Goal: Task Accomplishment & Management: Complete application form

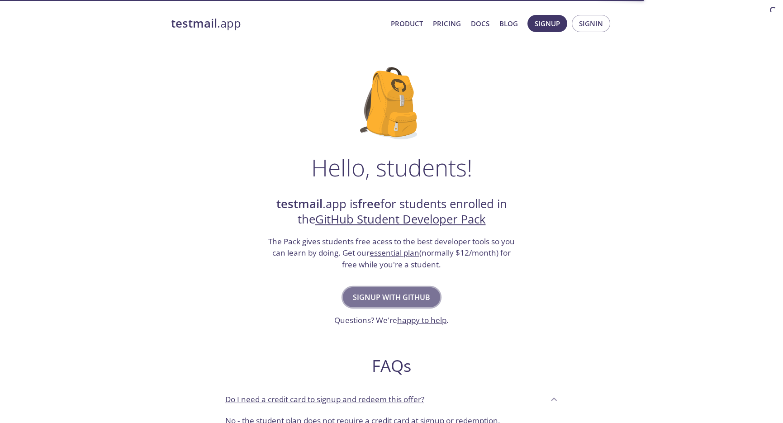
click at [412, 298] on span "Signup with GitHub" at bounding box center [391, 297] width 77 height 13
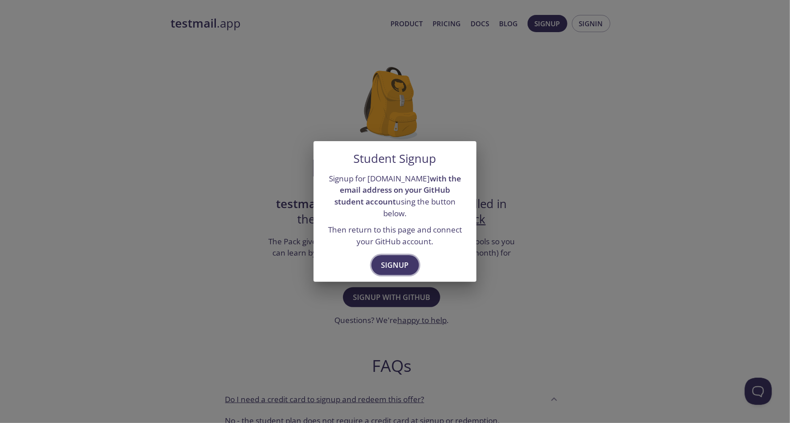
click at [397, 259] on span "Signup" at bounding box center [395, 265] width 28 height 13
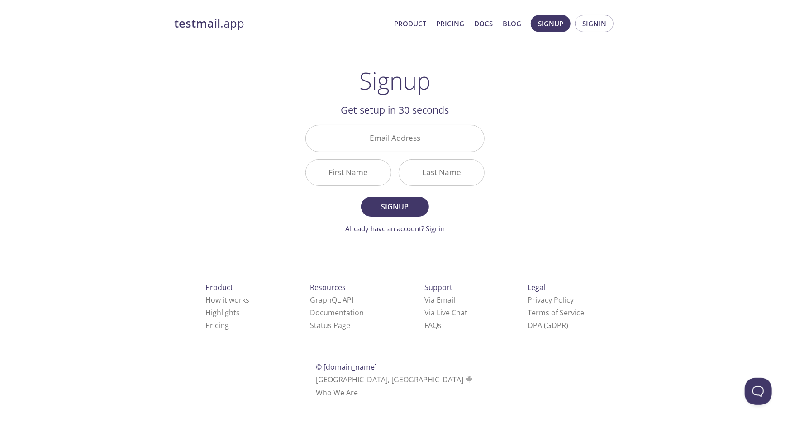
click at [550, 93] on div "testmail .app Product Pricing Docs Blog Signup Signin Signup Get setup in 30 se…" at bounding box center [394, 216] width 463 height 415
click at [391, 136] on input "Email Address" at bounding box center [395, 138] width 178 height 26
type input "[PERSON_NAME][EMAIL_ADDRESS][PERSON_NAME][DOMAIN_NAME]"
click at [341, 174] on input "First Name" at bounding box center [348, 173] width 85 height 26
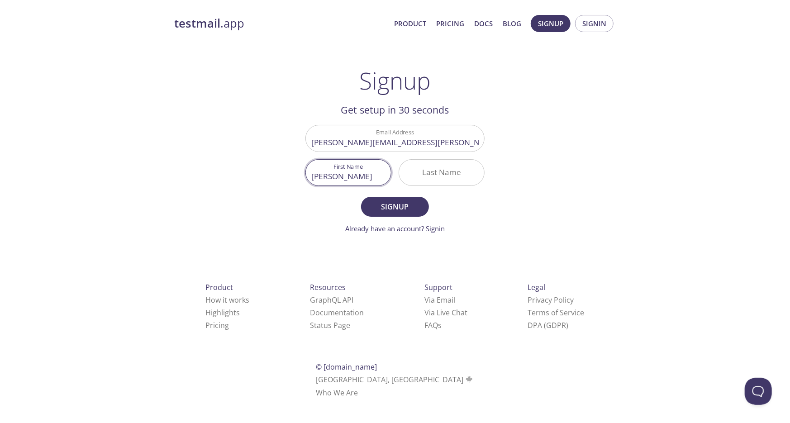
type input "[PERSON_NAME]"
type input "Santis"
click at [391, 210] on span "Signup" at bounding box center [395, 206] width 48 height 13
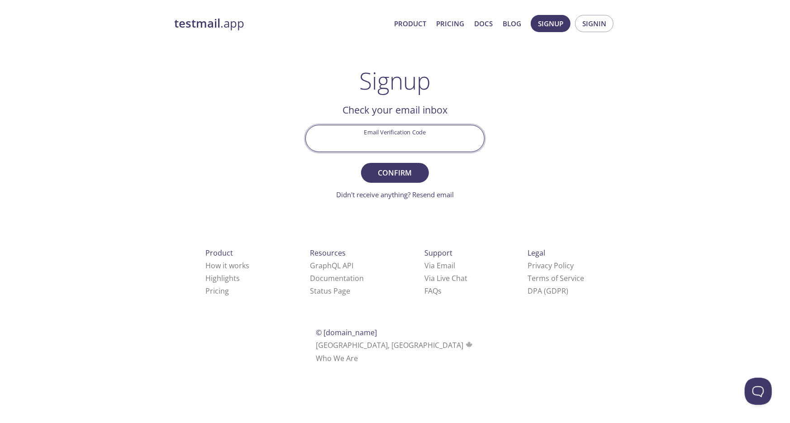
click at [390, 134] on input "Email Verification Code" at bounding box center [395, 138] width 178 height 26
paste input "BF5V8A9"
type input "BF5V8A9"
click at [580, 158] on div "testmail .app Product Pricing Docs Blog Signup Signin Signup Get setup in 30 se…" at bounding box center [394, 199] width 463 height 381
drag, startPoint x: 393, startPoint y: 170, endPoint x: 583, endPoint y: 165, distance: 190.1
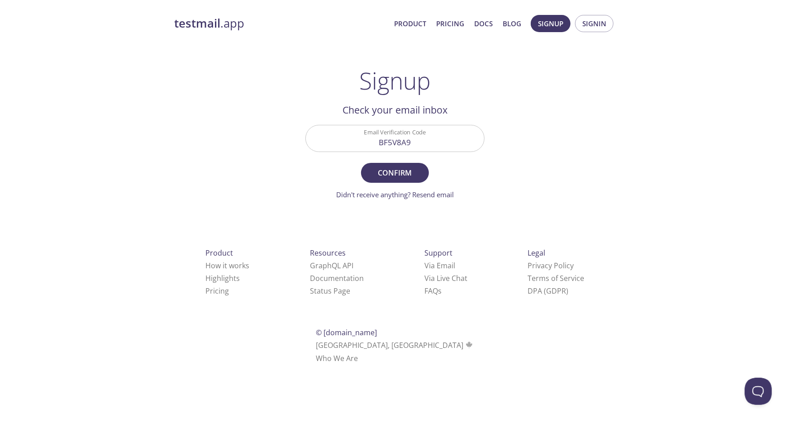
click at [397, 170] on span "Confirm" at bounding box center [395, 172] width 48 height 13
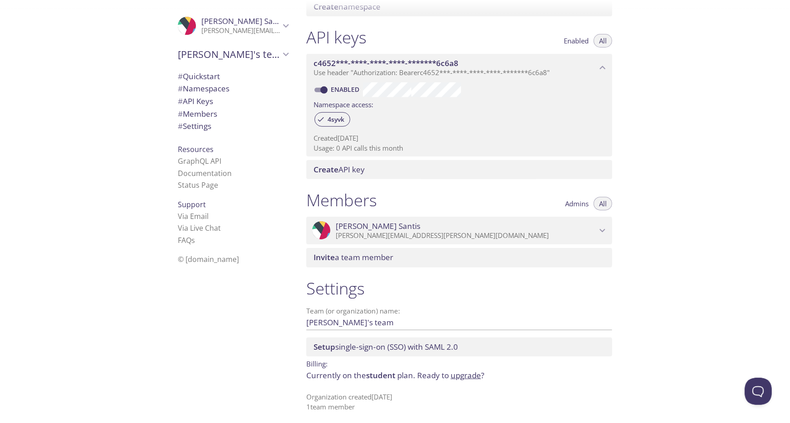
scroll to position [220, 0]
